Goal: Task Accomplishment & Management: Use online tool/utility

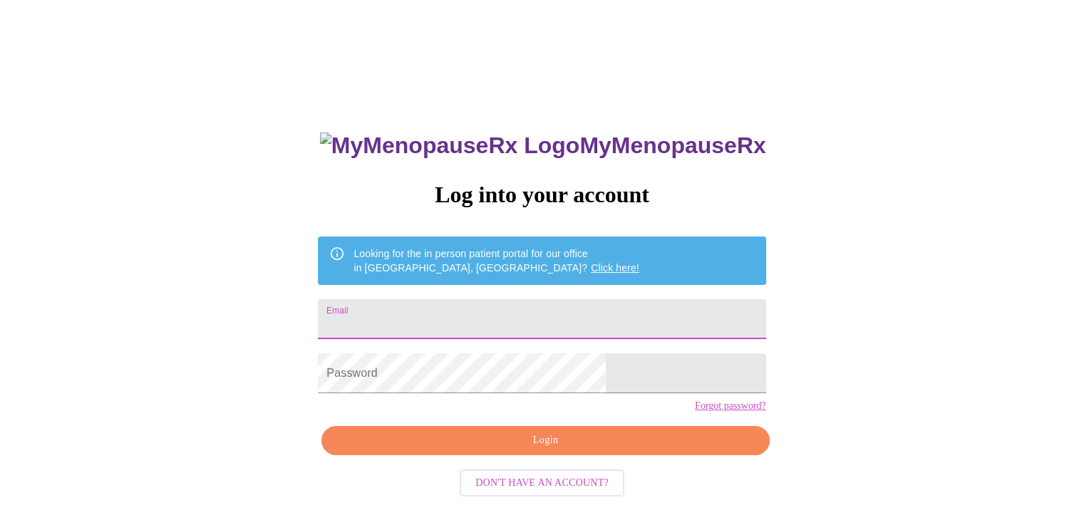
click at [638, 319] on input "Email" at bounding box center [541, 319] width 447 height 40
type input "[EMAIL_ADDRESS][DOMAIN_NAME]"
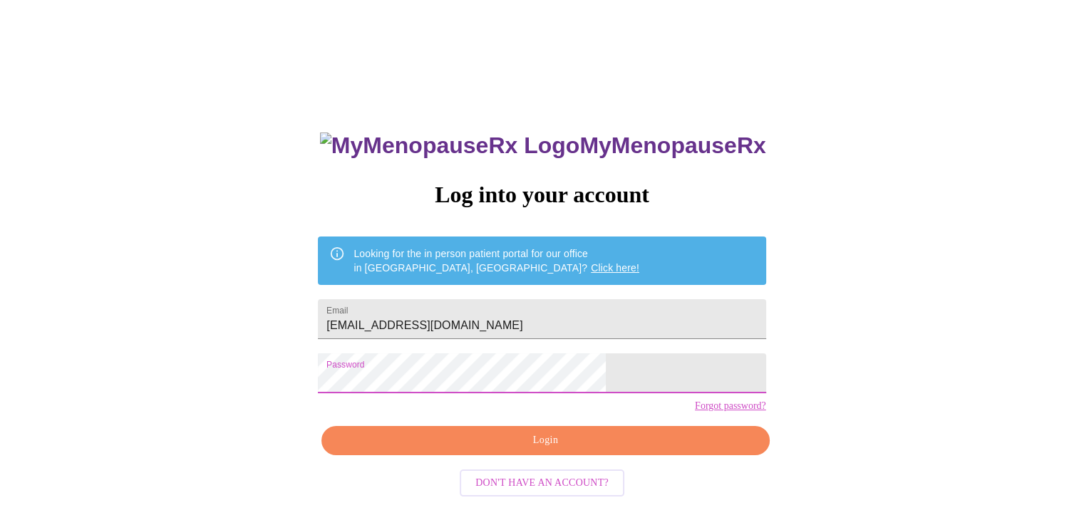
click at [563, 450] on span "Login" at bounding box center [545, 441] width 415 height 18
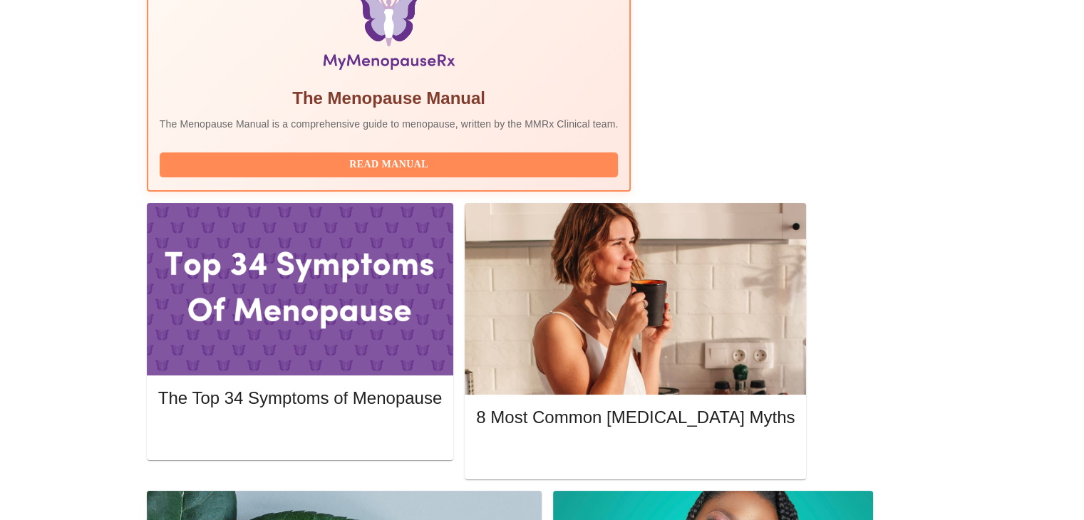
scroll to position [499, 0]
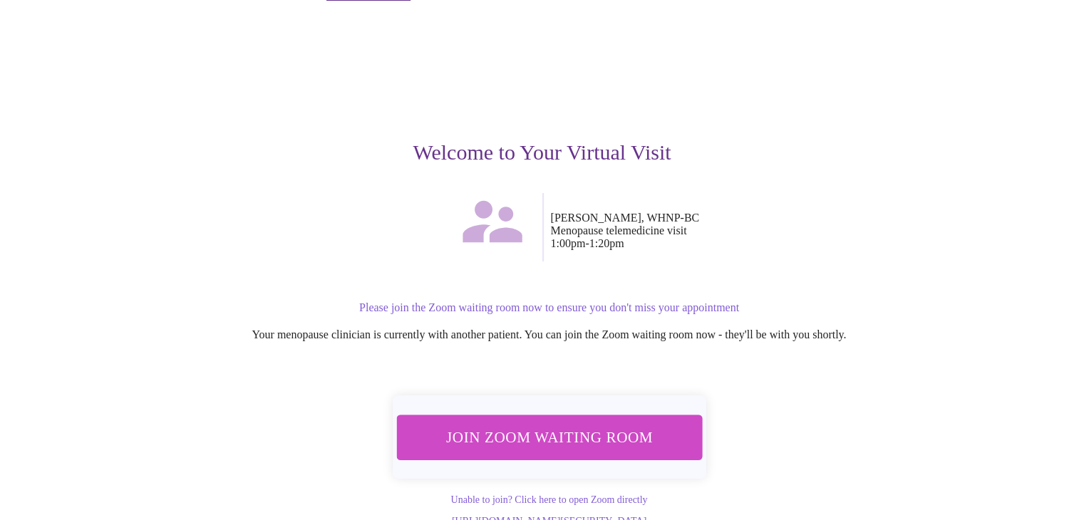
scroll to position [75, 0]
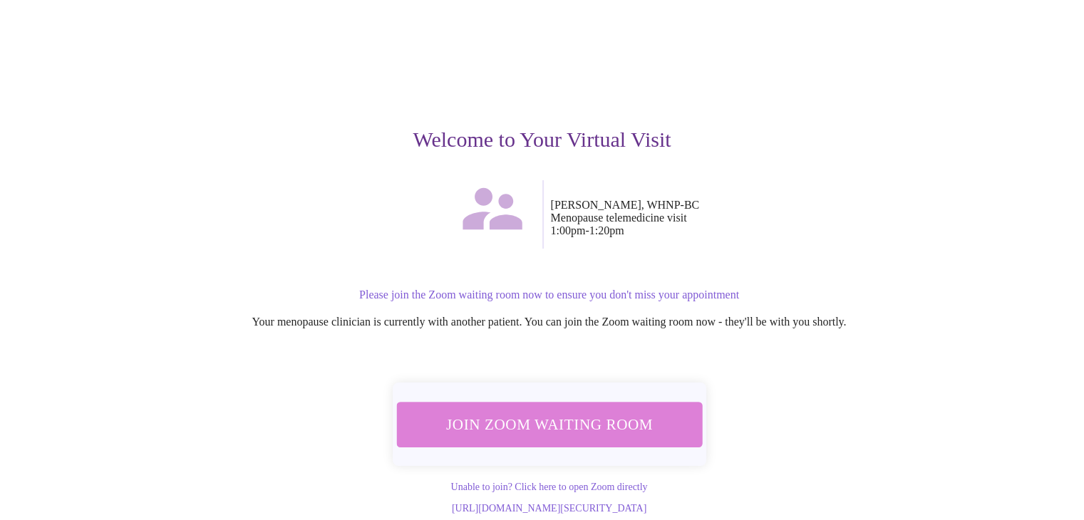
click at [613, 411] on span "Join Zoom Waiting Room" at bounding box center [549, 424] width 268 height 26
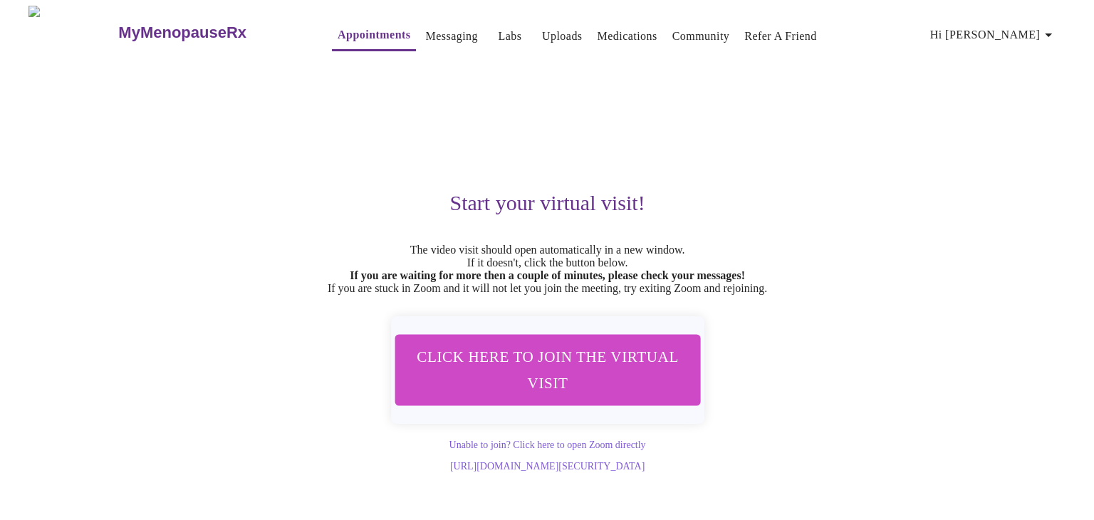
scroll to position [0, 0]
